Goal: Task Accomplishment & Management: Manage account settings

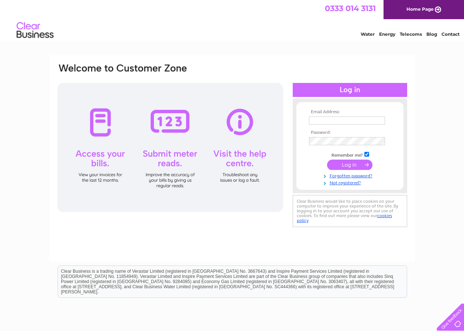
type input "fiona.johnston@jamesfrew.co.uk"
click at [349, 164] on input "submit" at bounding box center [349, 165] width 45 height 10
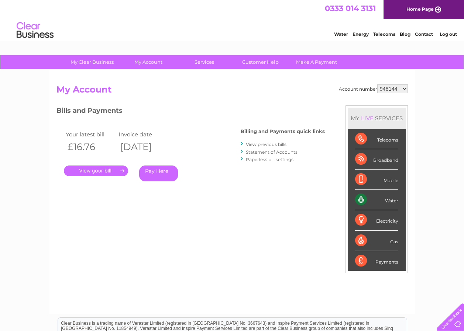
click at [404, 89] on select "948144 1150027" at bounding box center [392, 89] width 31 height 9
click at [440, 34] on link "Log out" at bounding box center [448, 34] width 17 height 6
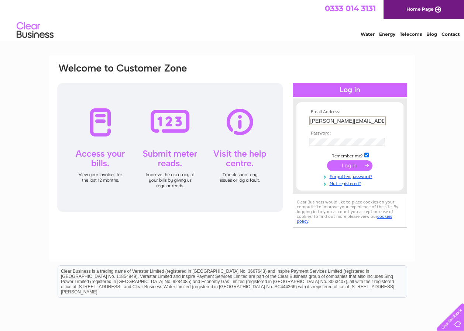
click at [347, 120] on input "[PERSON_NAME][EMAIL_ADDRESS][PERSON_NAME][DOMAIN_NAME]" at bounding box center [347, 121] width 77 height 9
type input "billy.connelly@jamesfrew.co.uk"
click at [341, 162] on input "submit" at bounding box center [349, 165] width 45 height 10
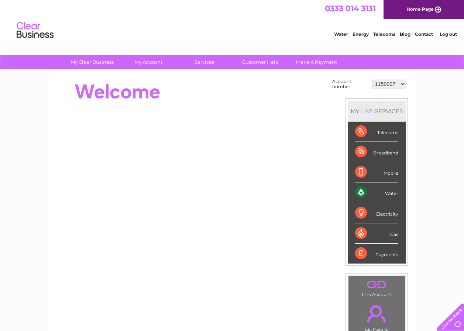
click at [403, 84] on select "1150027 30301190 30316893" at bounding box center [389, 84] width 34 height 9
click at [447, 31] on li "Log out" at bounding box center [448, 34] width 22 height 9
click at [447, 32] on link "Log out" at bounding box center [448, 34] width 17 height 6
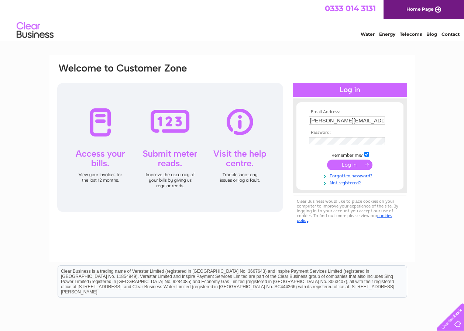
click at [340, 125] on td "[PERSON_NAME][EMAIL_ADDRESS][PERSON_NAME][DOMAIN_NAME]" at bounding box center [350, 121] width 86 height 12
click at [339, 121] on input "[PERSON_NAME][EMAIL_ADDRESS][PERSON_NAME][DOMAIN_NAME]" at bounding box center [347, 121] width 76 height 8
click at [339, 121] on input "[PERSON_NAME][EMAIL_ADDRESS][PERSON_NAME][DOMAIN_NAME]" at bounding box center [347, 121] width 77 height 9
type input "[PERSON_NAME][EMAIL_ADDRESS][PERSON_NAME][DOMAIN_NAME]"
click at [350, 166] on input "submit" at bounding box center [349, 165] width 45 height 10
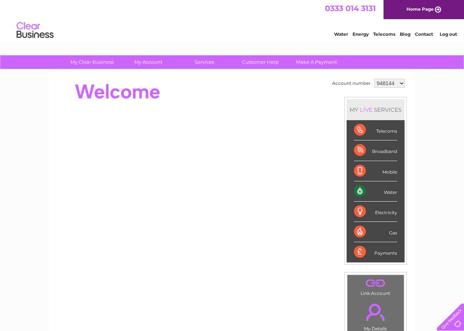
click at [446, 35] on link "Log out" at bounding box center [448, 34] width 17 height 6
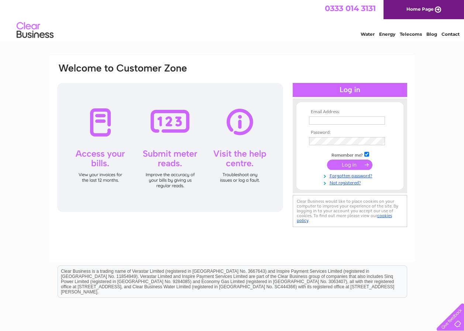
type input "[PERSON_NAME][EMAIL_ADDRESS][PERSON_NAME][DOMAIN_NAME]"
click at [312, 154] on td "Remember me?" at bounding box center [350, 154] width 86 height 7
